Goal: Task Accomplishment & Management: Manage account settings

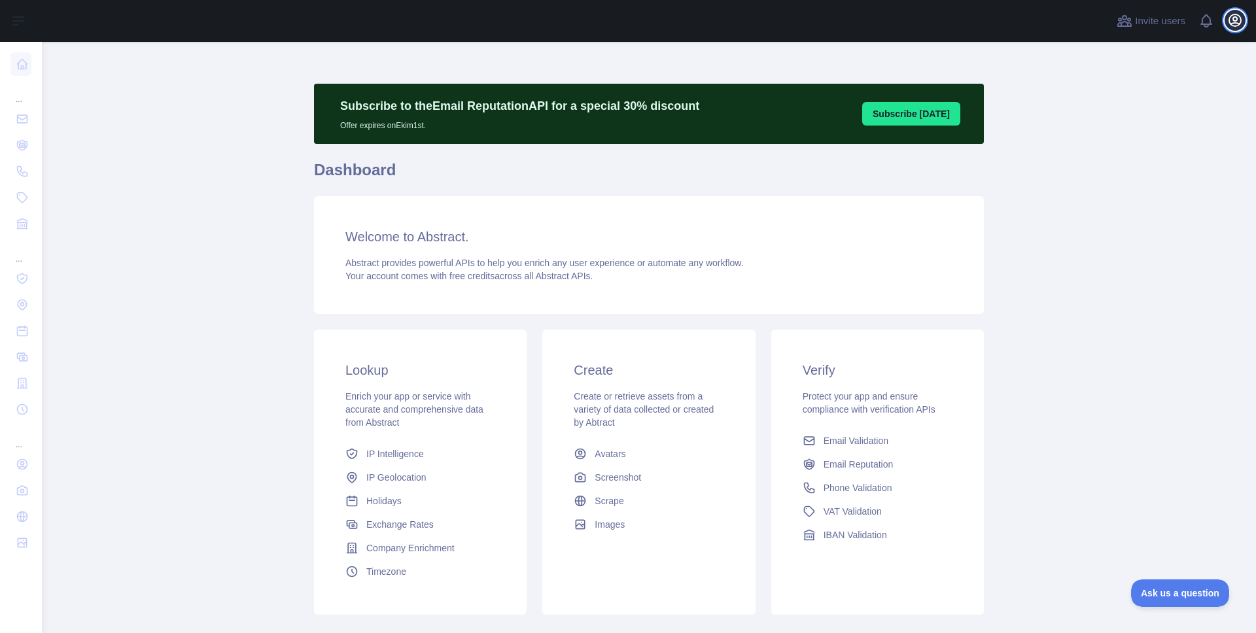
click at [1232, 26] on icon "button" at bounding box center [1236, 20] width 12 height 12
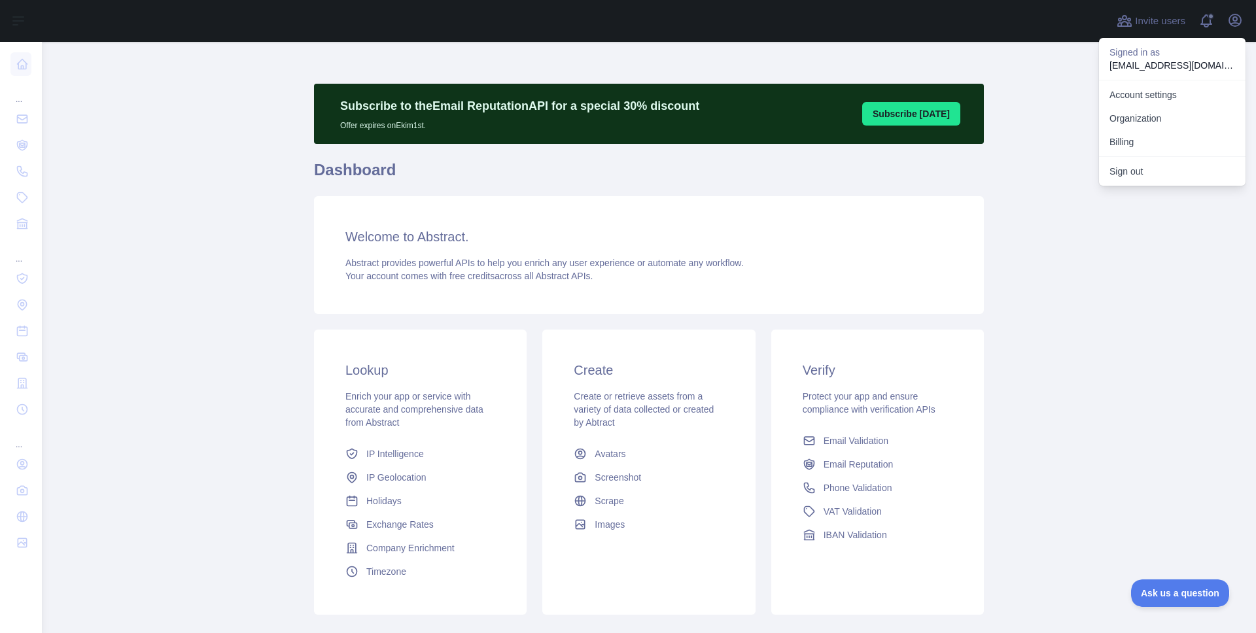
click at [1025, 189] on main "Subscribe to the Email Reputation API for a special 30 % discount Offer expires…" at bounding box center [649, 338] width 1215 height 592
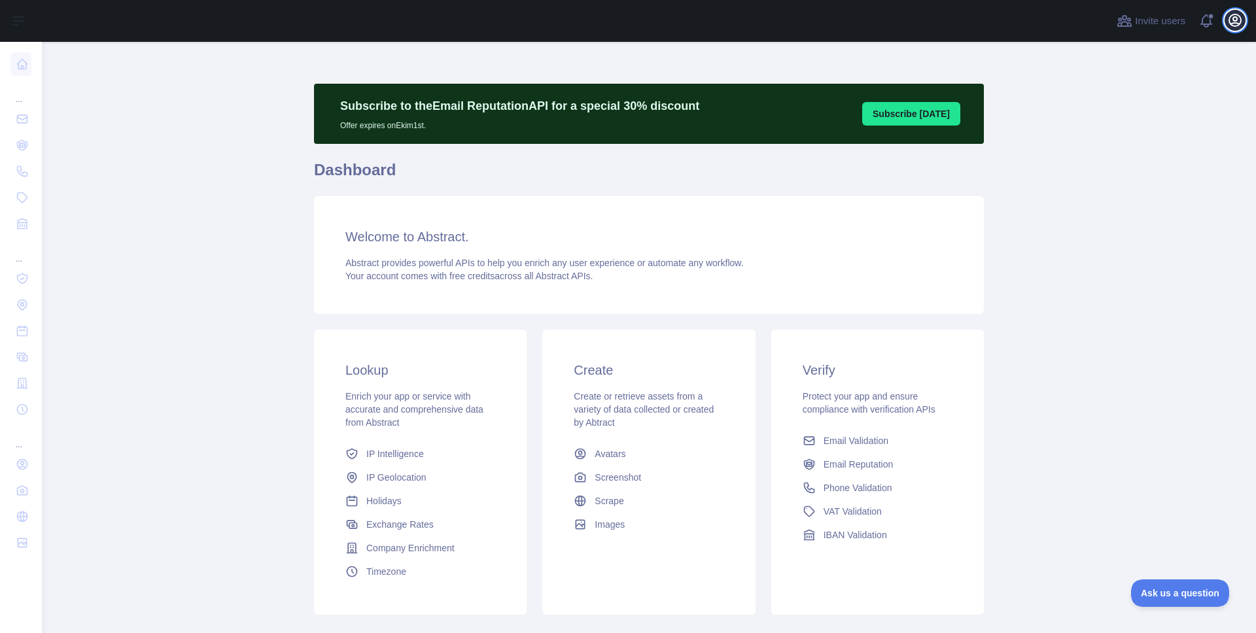
click at [1243, 14] on icon "button" at bounding box center [1236, 20] width 16 height 16
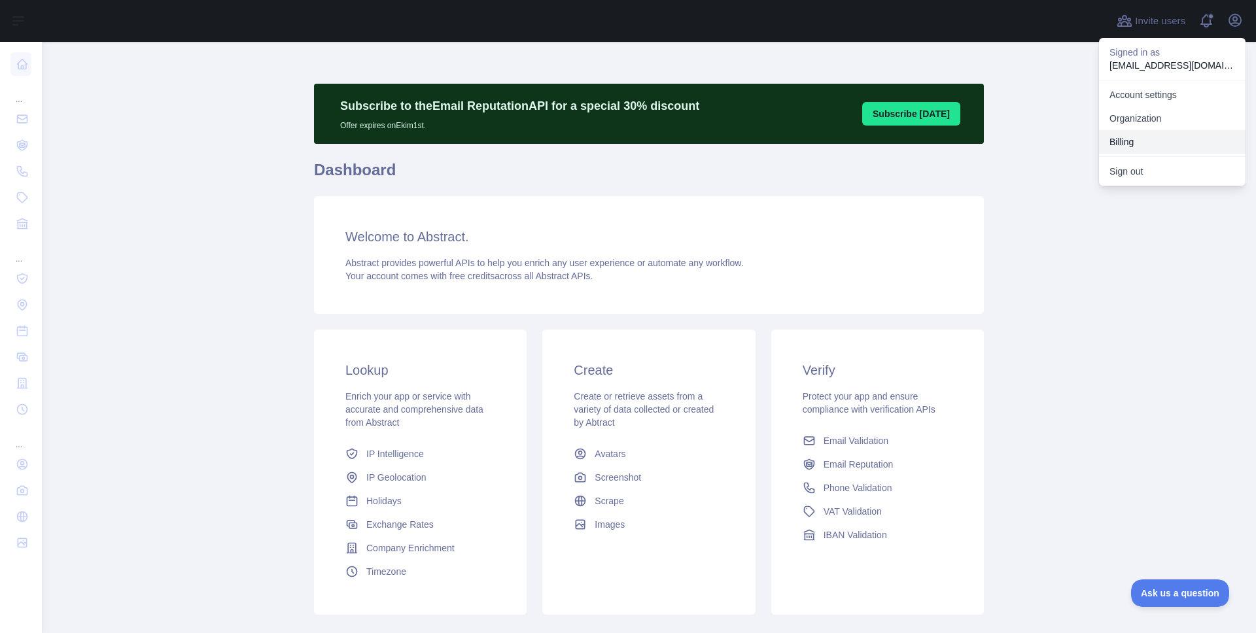
click at [1129, 149] on button "Billing" at bounding box center [1172, 142] width 147 height 24
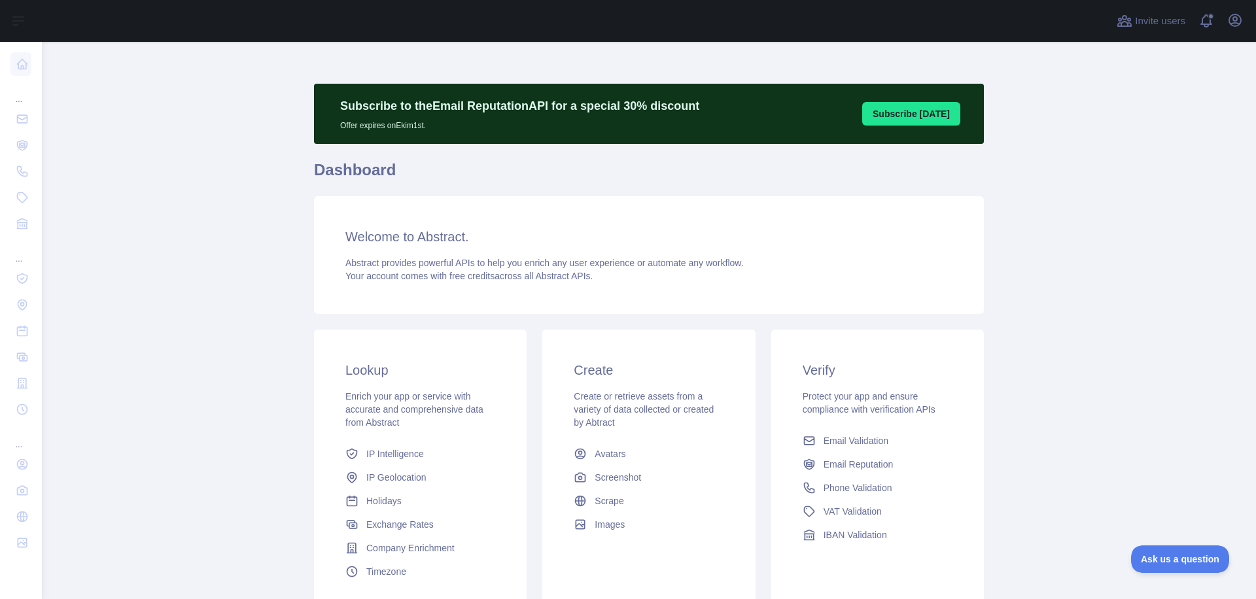
click at [1238, 31] on div "Open user menu" at bounding box center [1235, 21] width 21 height 23
click at [1237, 24] on icon "button" at bounding box center [1236, 20] width 16 height 16
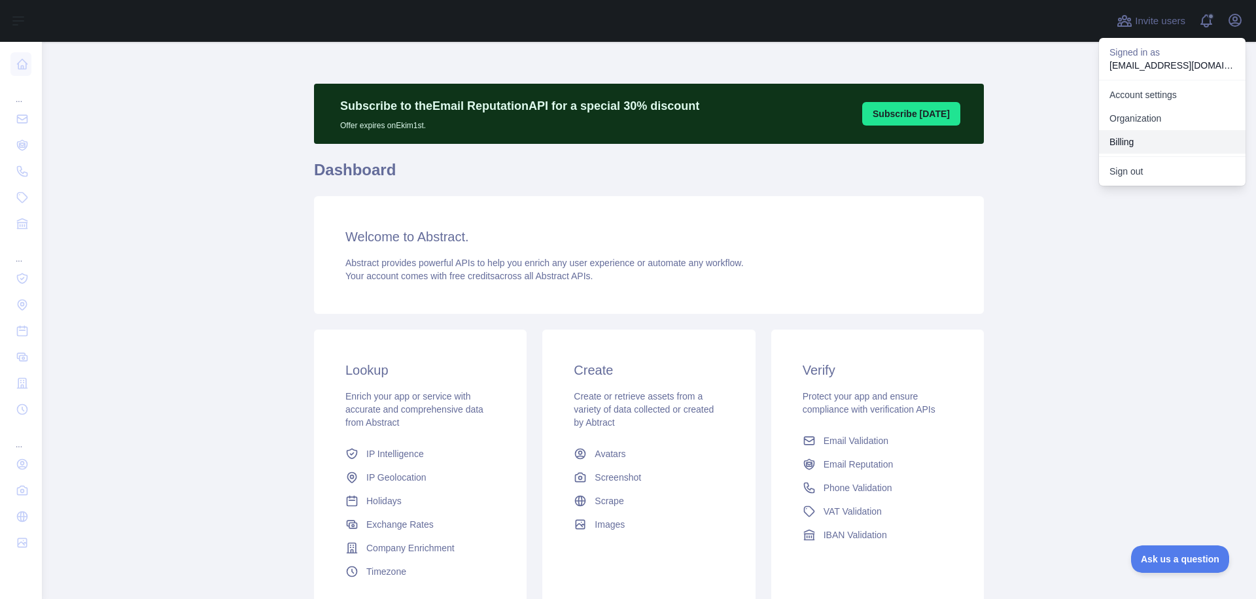
click at [1120, 142] on button "Billing" at bounding box center [1172, 142] width 147 height 24
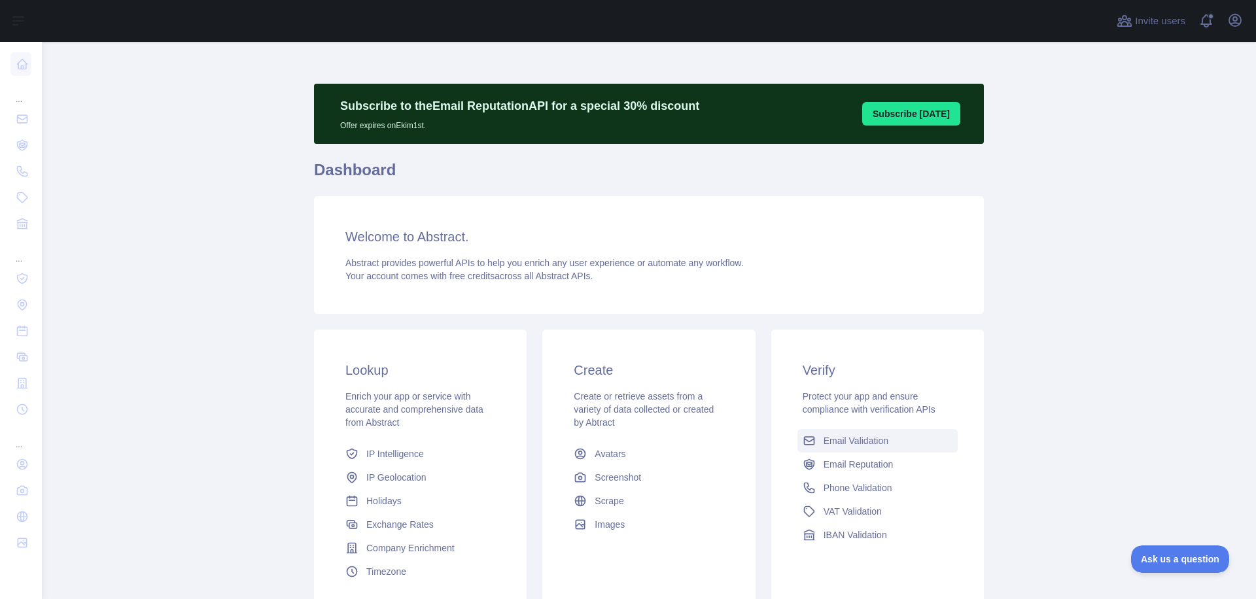
click at [814, 438] on link "Email Validation" at bounding box center [878, 441] width 160 height 24
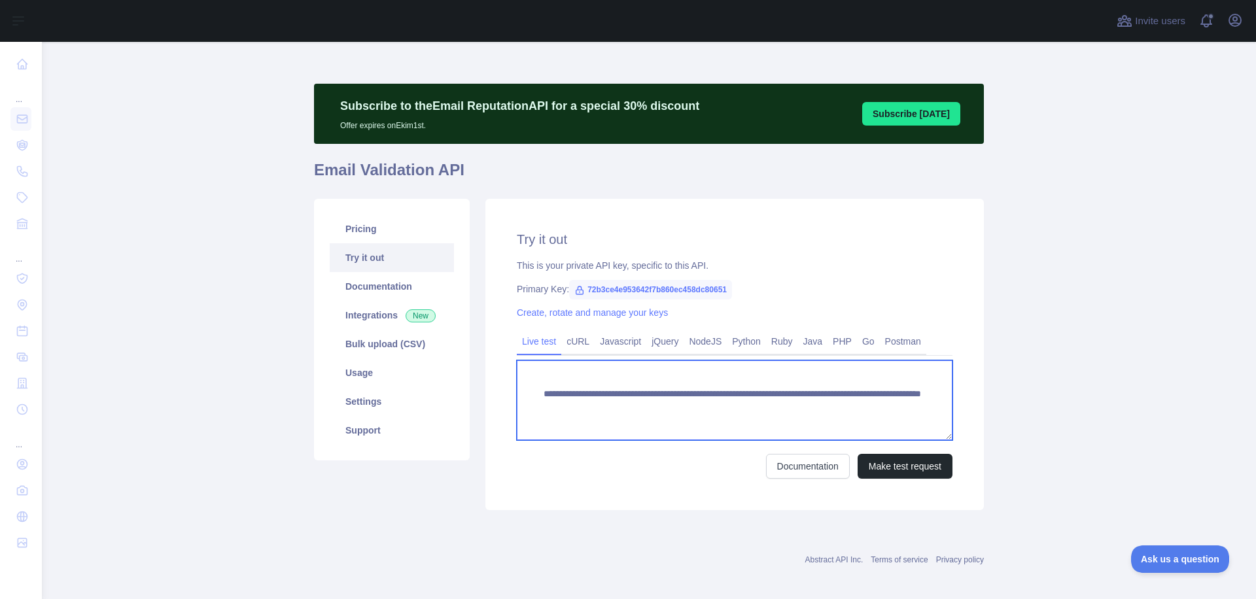
drag, startPoint x: 667, startPoint y: 393, endPoint x: 615, endPoint y: 391, distance: 51.7
click at [601, 391] on textarea "**********" at bounding box center [735, 401] width 436 height 80
drag, startPoint x: 744, startPoint y: 395, endPoint x: 813, endPoint y: 396, distance: 69.4
click at [768, 397] on textarea "**********" at bounding box center [735, 401] width 436 height 80
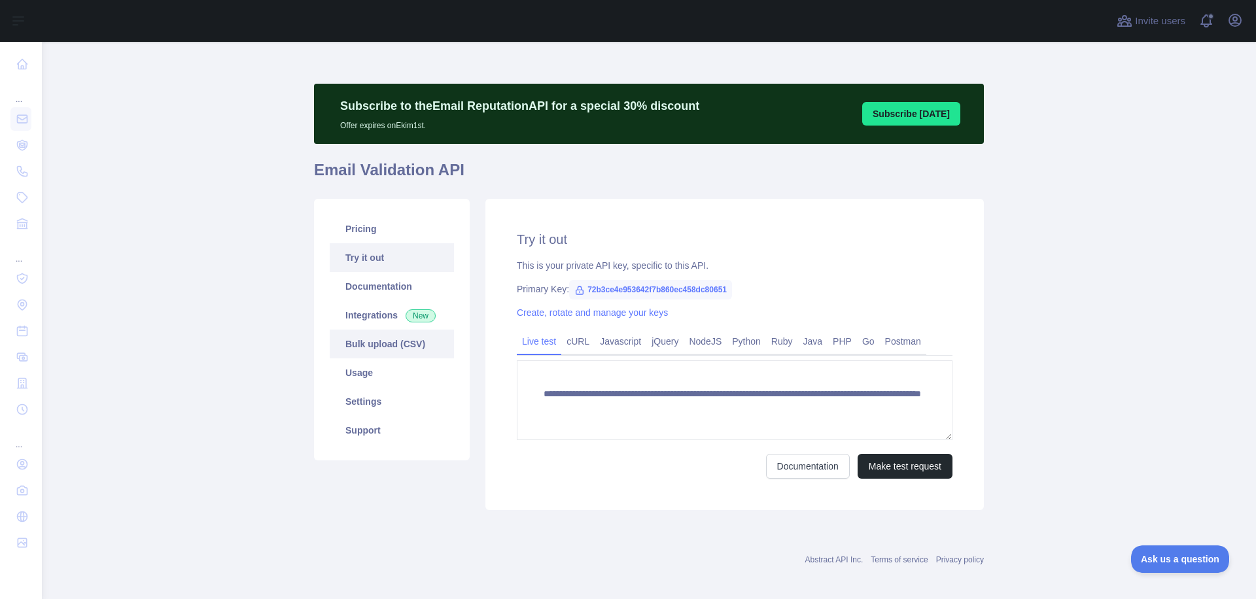
click at [382, 344] on link "Bulk upload (CSV)" at bounding box center [392, 344] width 124 height 29
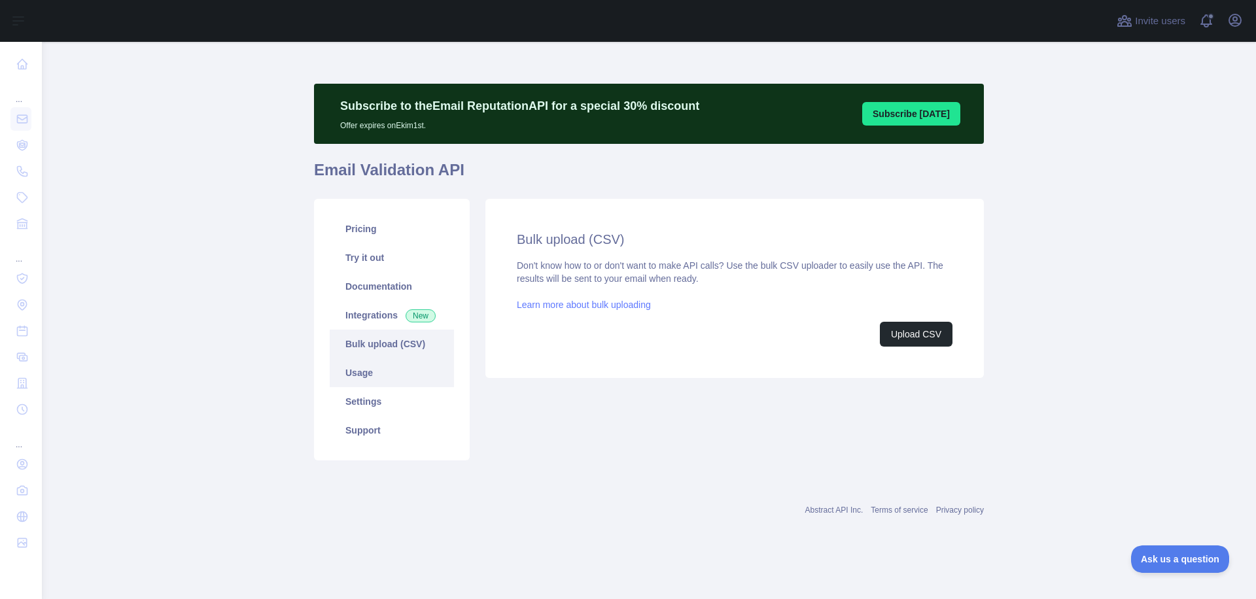
click at [365, 379] on link "Usage" at bounding box center [392, 373] width 124 height 29
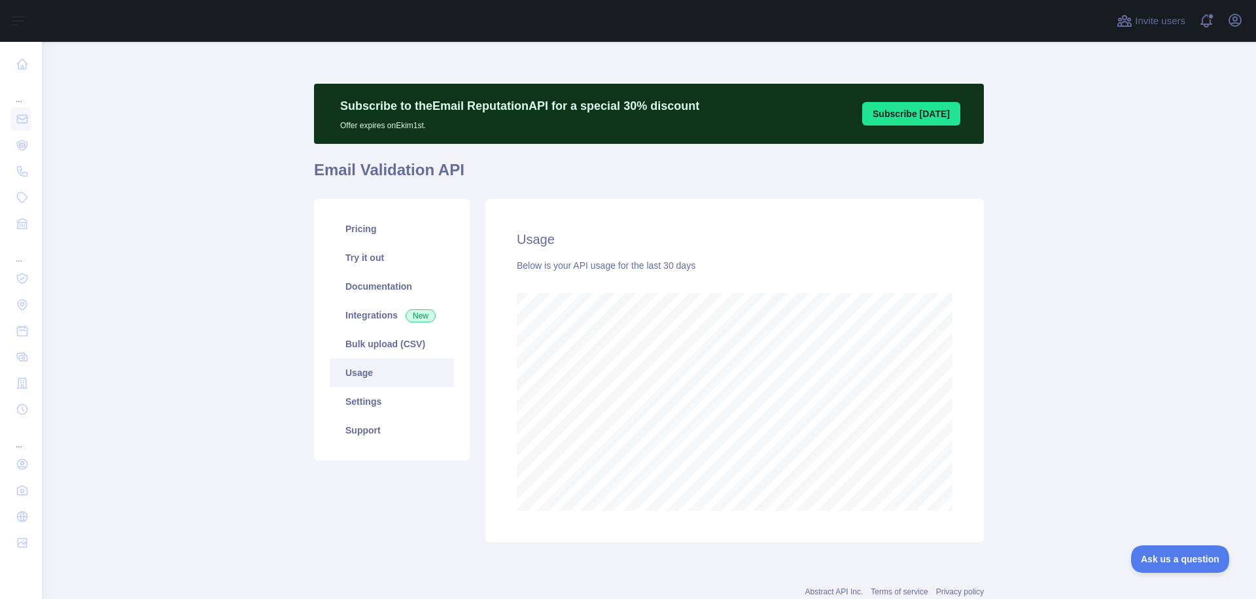
click at [365, 379] on link "Usage" at bounding box center [392, 373] width 124 height 29
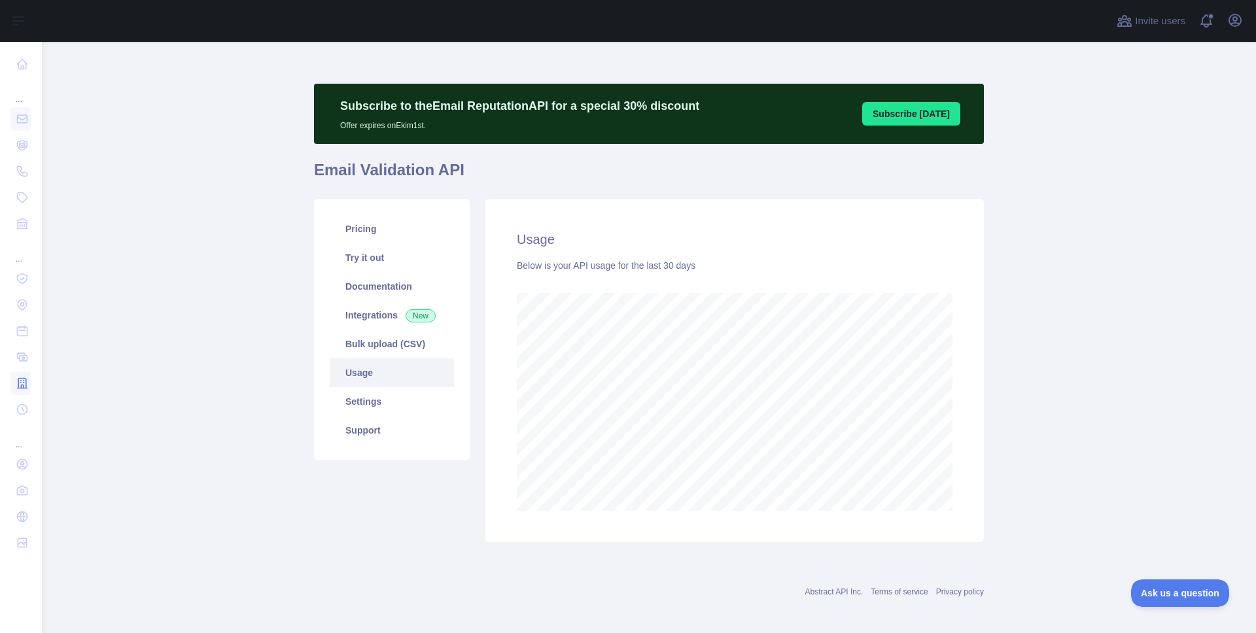
scroll to position [653784, 653171]
click at [1237, 25] on icon "button" at bounding box center [1236, 20] width 16 height 16
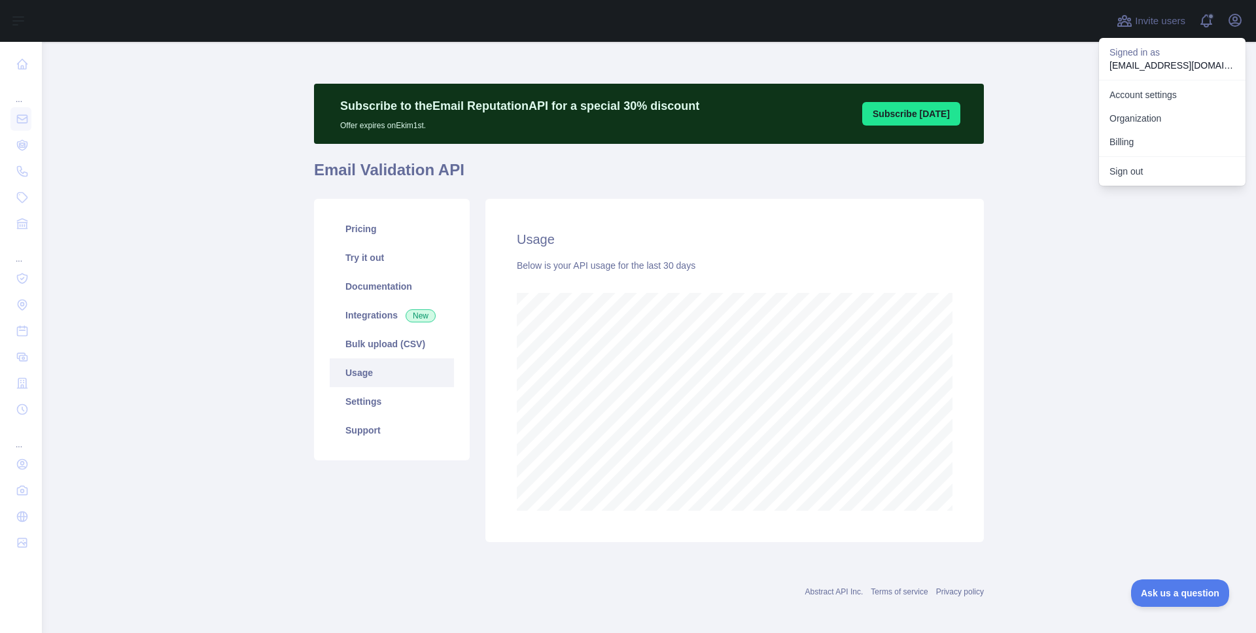
click at [1163, 63] on p "[EMAIL_ADDRESS][DOMAIN_NAME]" at bounding box center [1173, 65] width 126 height 13
click at [1160, 63] on p "[EMAIL_ADDRESS][DOMAIN_NAME]" at bounding box center [1173, 65] width 126 height 13
copy p "[EMAIL_ADDRESS][DOMAIN_NAME]"
